Goal: Book appointment/travel/reservation

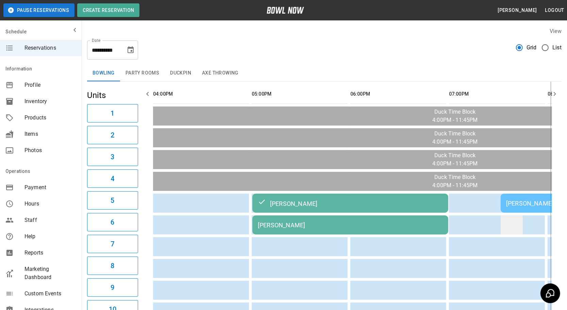
scroll to position [0, 190]
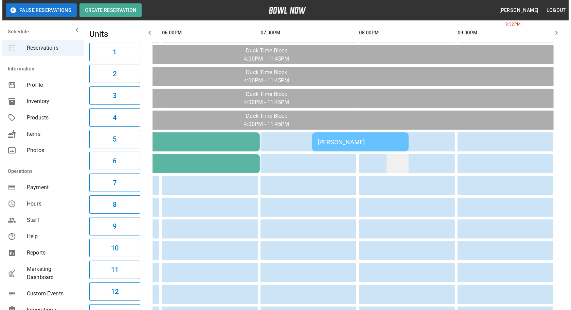
scroll to position [62, 0]
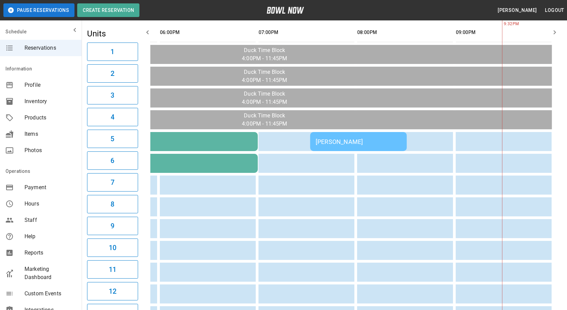
click at [379, 134] on td "[PERSON_NAME]" at bounding box center [358, 141] width 97 height 19
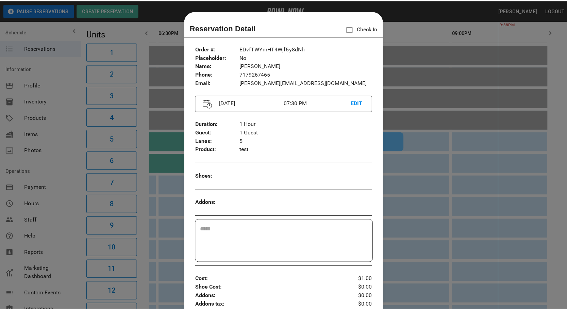
scroll to position [11, 0]
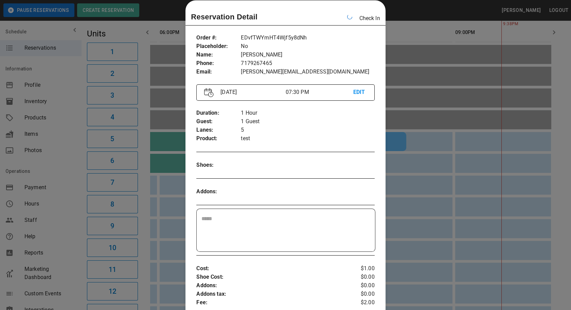
click at [441, 154] on div at bounding box center [285, 155] width 571 height 310
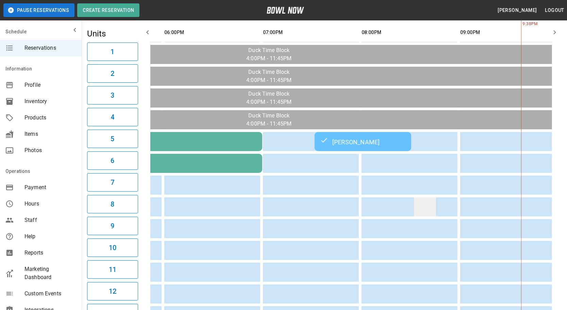
scroll to position [0, 190]
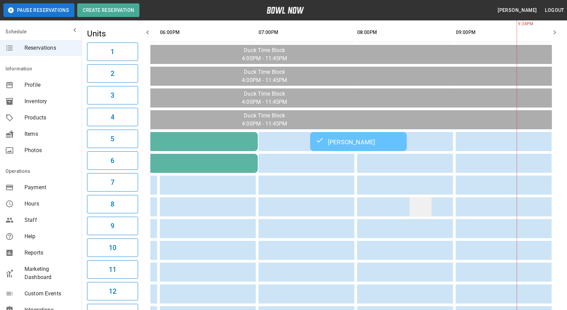
drag, startPoint x: 247, startPoint y: 206, endPoint x: 419, endPoint y: 199, distance: 172.8
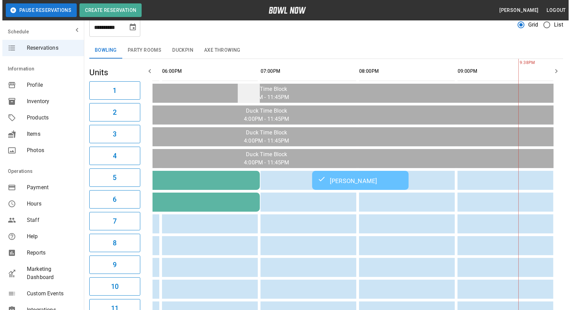
scroll to position [0, 0]
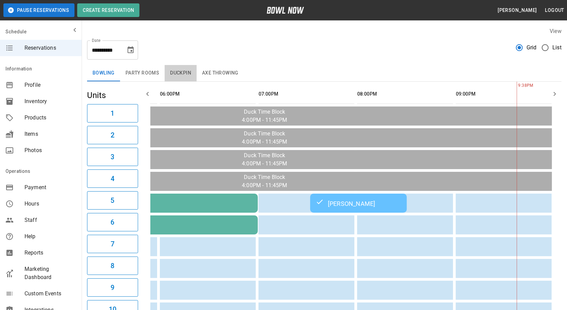
click at [178, 66] on button "Duckpin" at bounding box center [180, 73] width 32 height 16
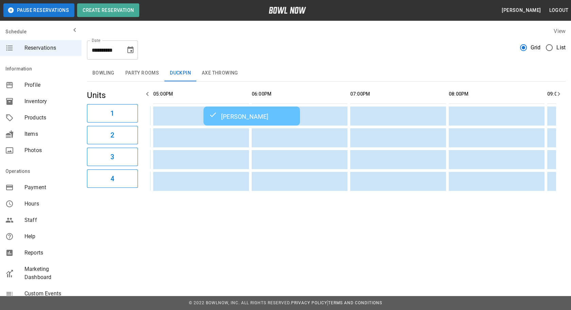
scroll to position [0, 42]
drag, startPoint x: 288, startPoint y: 149, endPoint x: 233, endPoint y: 147, distance: 54.4
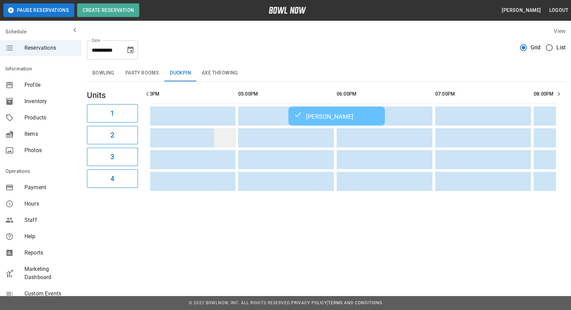
scroll to position [0, 13]
click at [145, 73] on button "Party Rooms" at bounding box center [142, 73] width 45 height 16
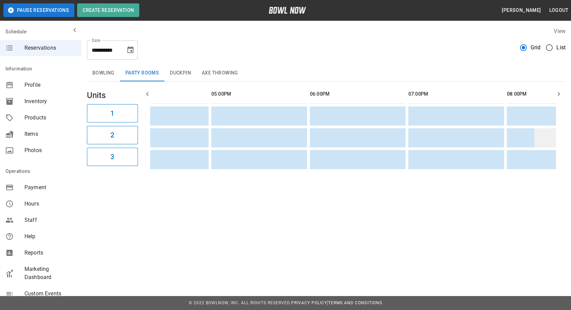
scroll to position [0, 186]
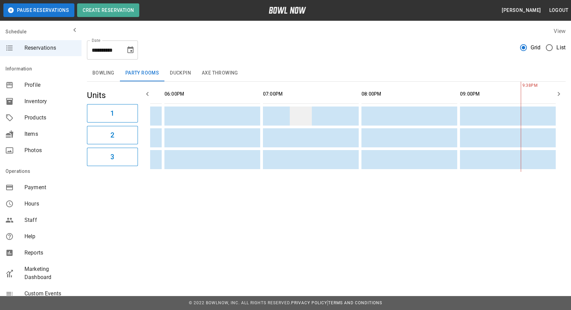
drag, startPoint x: 259, startPoint y: 145, endPoint x: 307, endPoint y: 112, distance: 58.0
click at [203, 73] on button "Axe Throwing" at bounding box center [219, 73] width 47 height 16
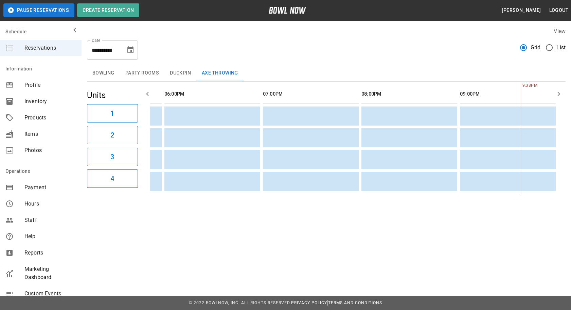
drag, startPoint x: 97, startPoint y: 67, endPoint x: 105, endPoint y: 73, distance: 9.7
click at [97, 66] on button "Bowling" at bounding box center [103, 73] width 33 height 16
